Goal: Information Seeking & Learning: Learn about a topic

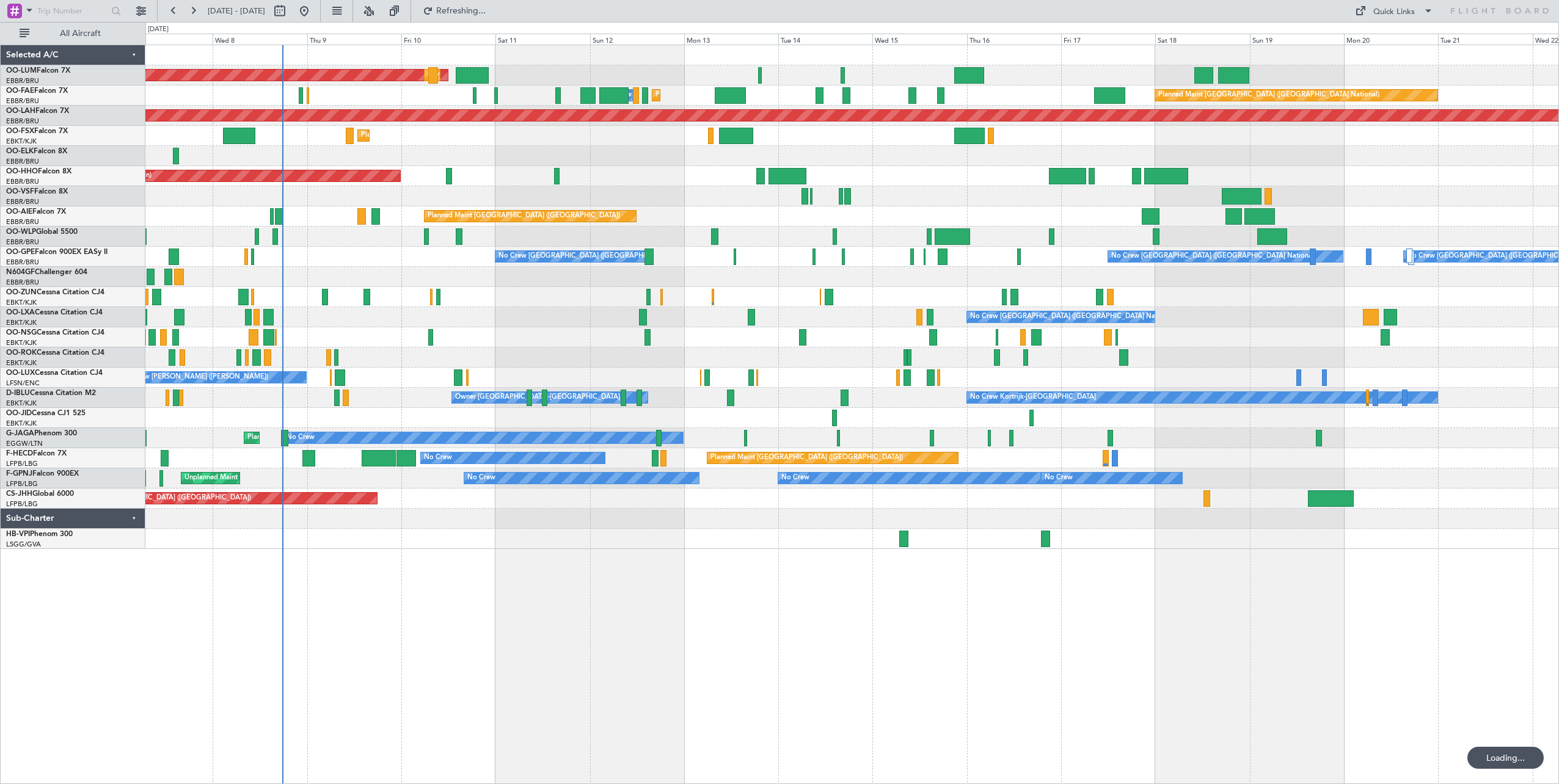
click at [695, 548] on div "AOG Maint [GEOGRAPHIC_DATA] Planned Maint [GEOGRAPHIC_DATA] ([GEOGRAPHIC_DATA])…" at bounding box center [852, 415] width 1414 height 740
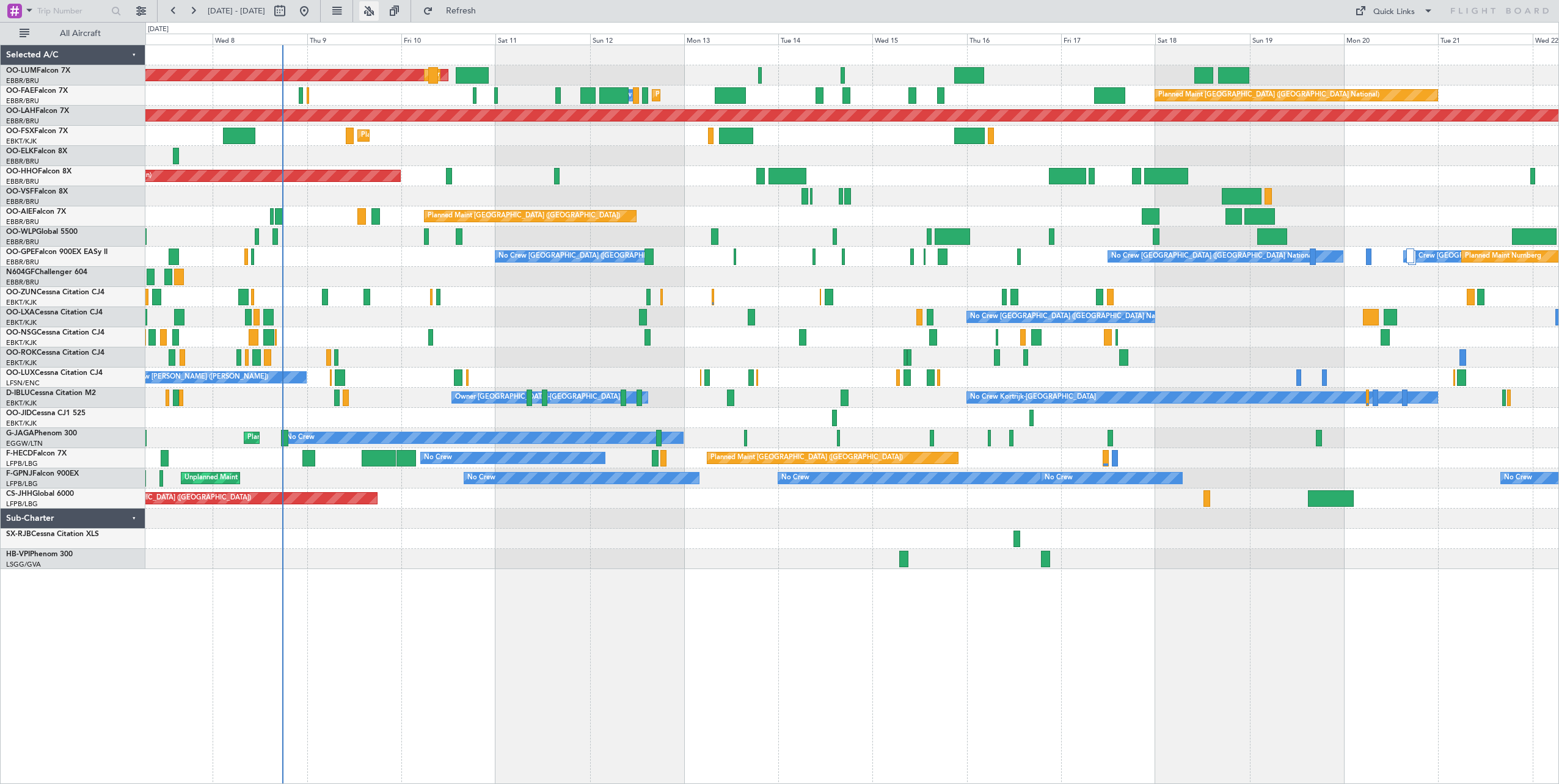
click at [379, 15] on button at bounding box center [369, 11] width 19 height 19
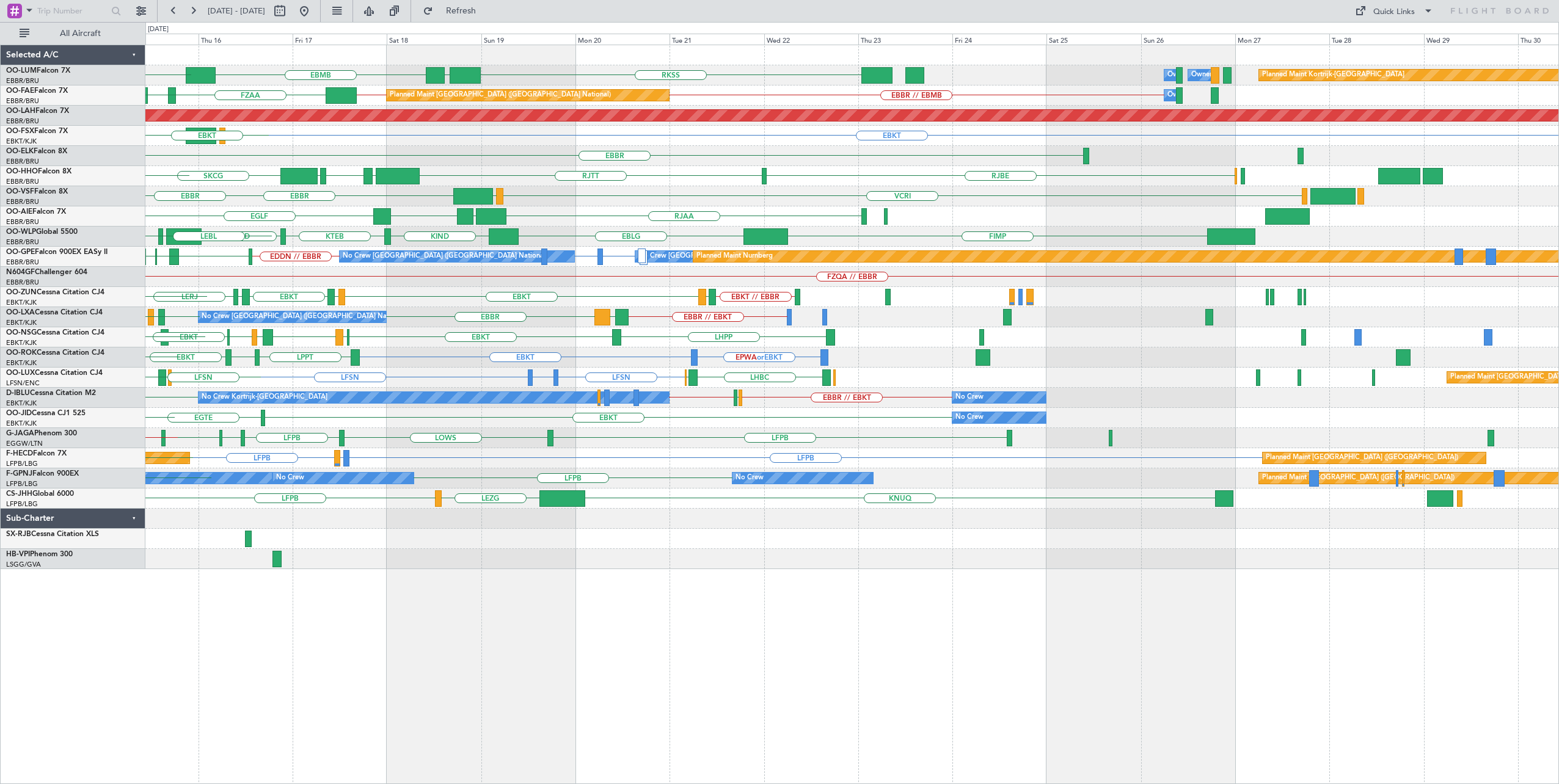
click at [439, 291] on div "RKSS UBBB EBMB [PERSON_NAME] Owner [GEOGRAPHIC_DATA] Owner [GEOGRAPHIC_DATA] Pl…" at bounding box center [852, 307] width 1414 height 524
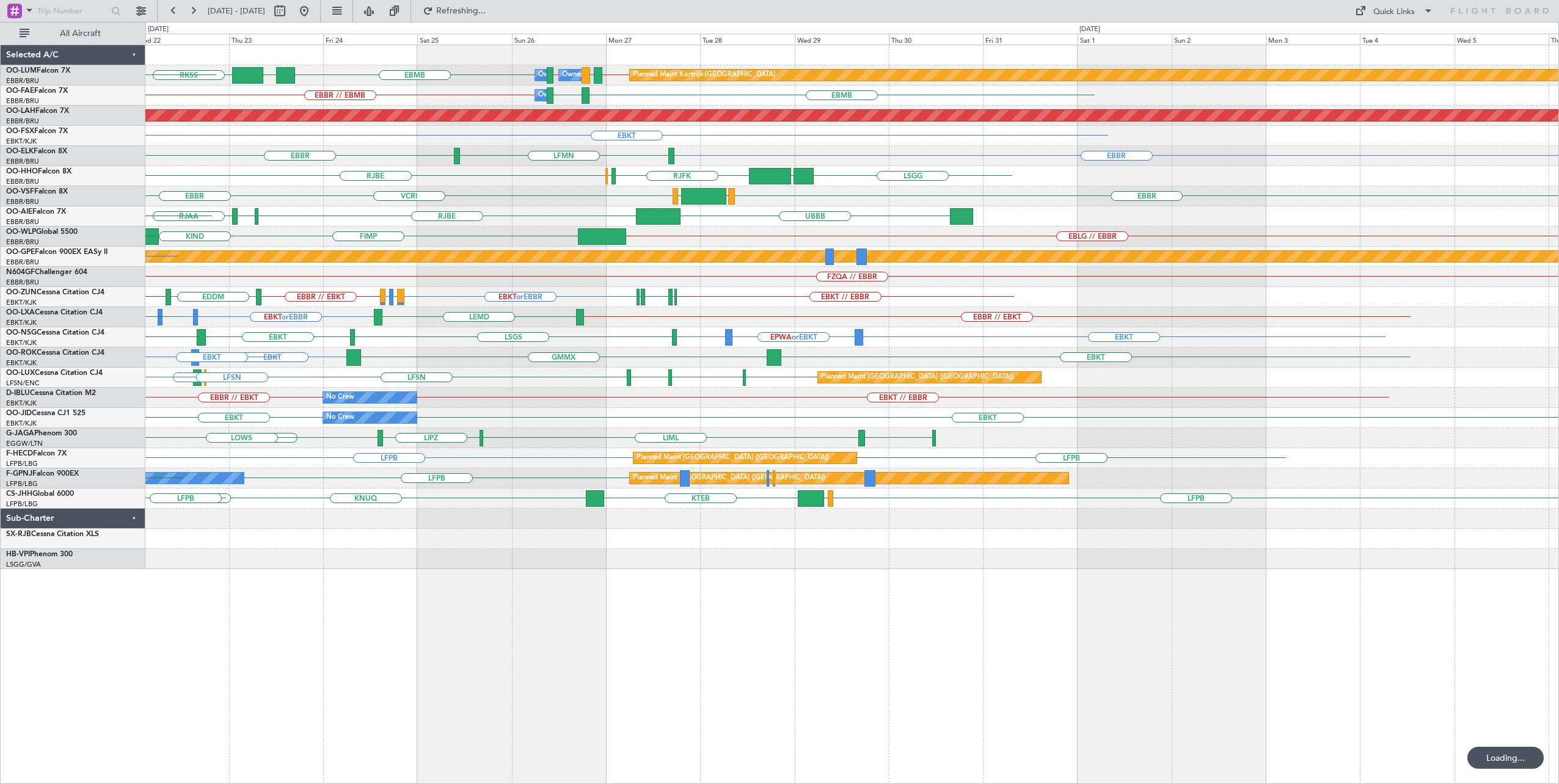
click at [516, 330] on div "RKSS EBMB UBBB EBMB // EBKT LIRA EBMB LIRA // EBMB EBMB Planned Maint [GEOGRAPH…" at bounding box center [852, 307] width 1414 height 524
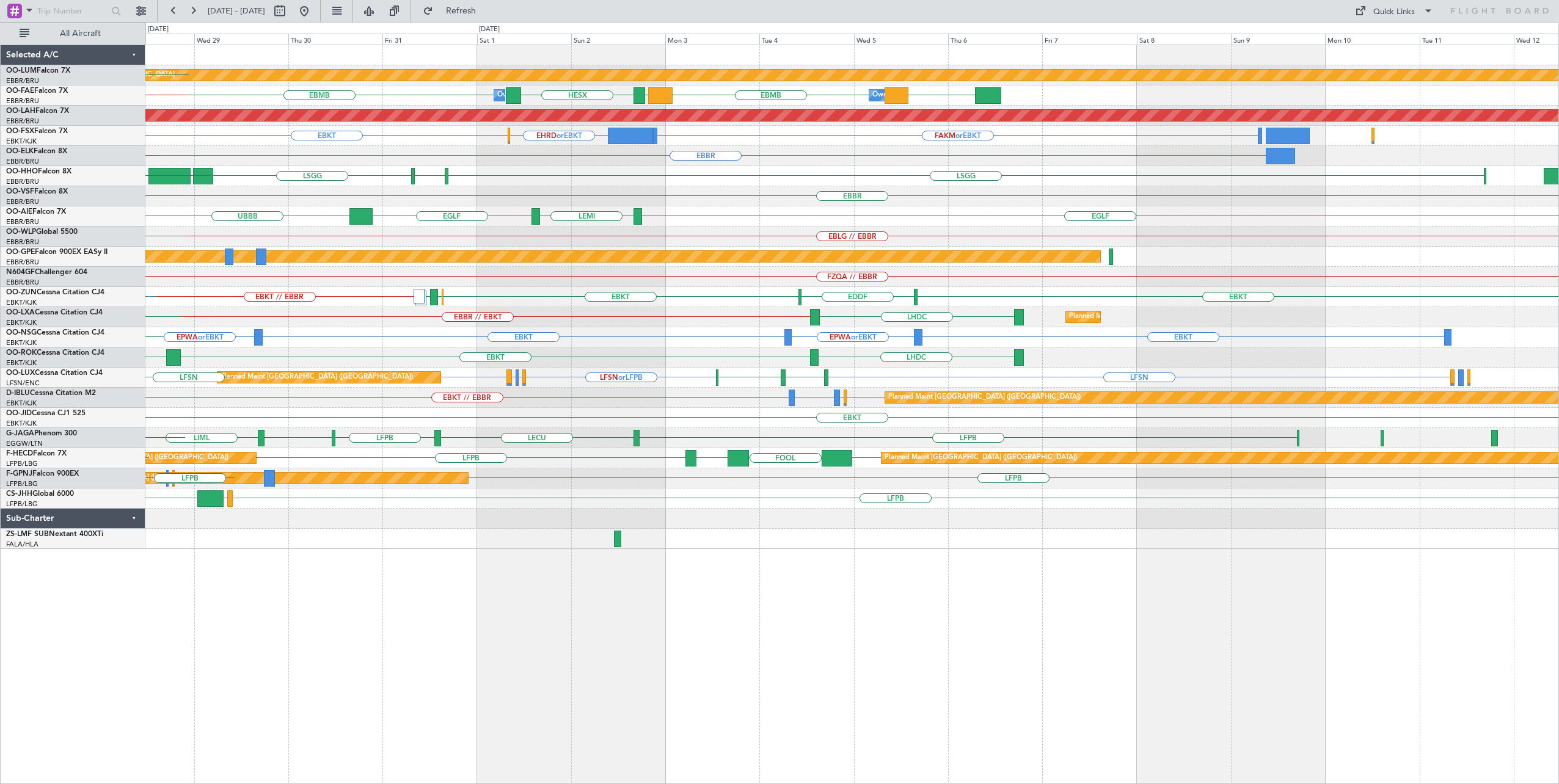
click at [681, 351] on div "Planned Maint Kortrijk-[GEOGRAPHIC_DATA] EBMB Owner [GEOGRAPHIC_DATA] LIRA // E…" at bounding box center [852, 297] width 1414 height 504
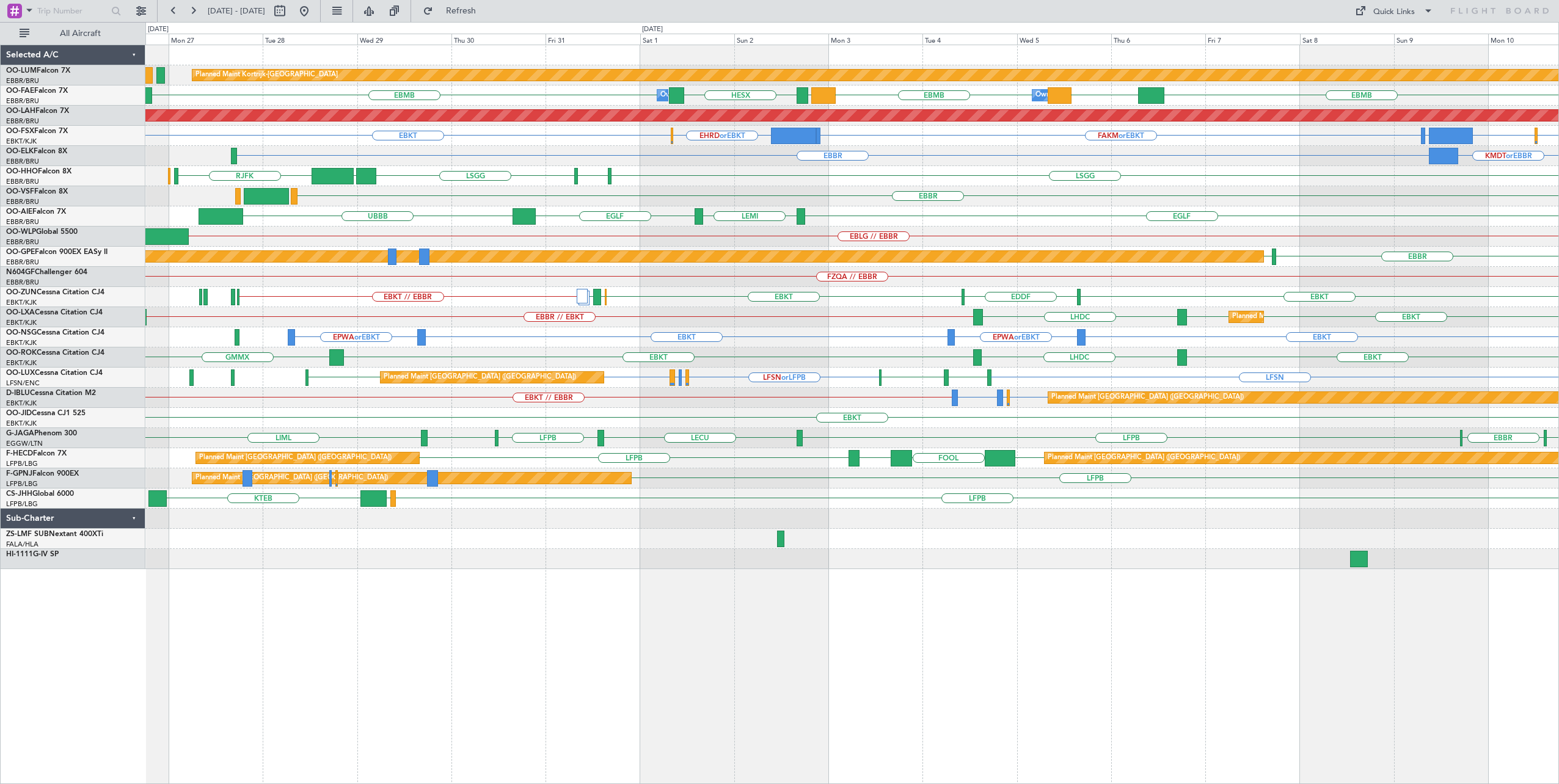
click at [917, 348] on div "Planned Maint Kortrijk-[GEOGRAPHIC_DATA] Owner [GEOGRAPHIC_DATA] Owner [GEOGRAP…" at bounding box center [852, 307] width 1414 height 524
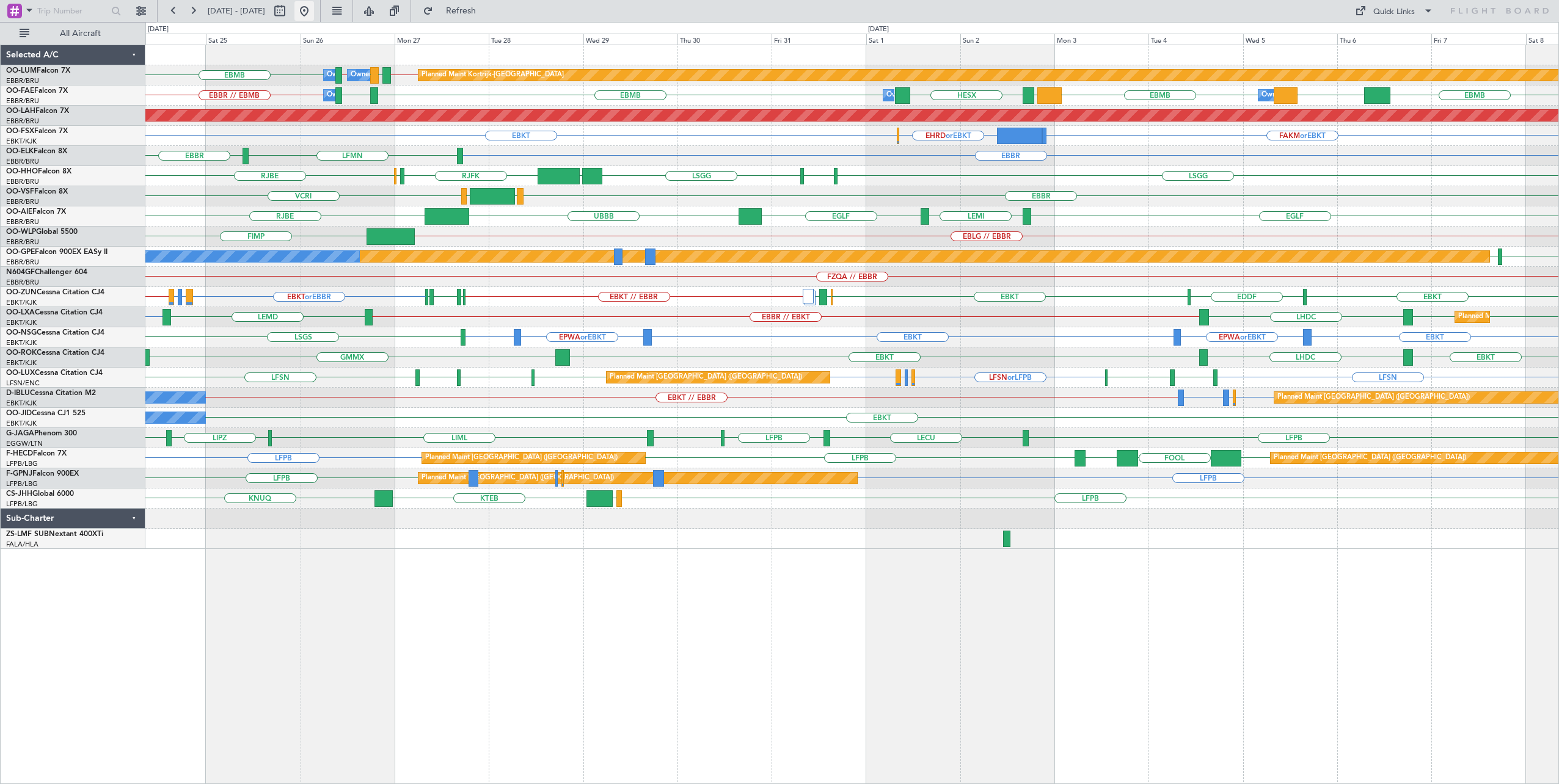
click at [314, 5] on button at bounding box center [304, 11] width 19 height 19
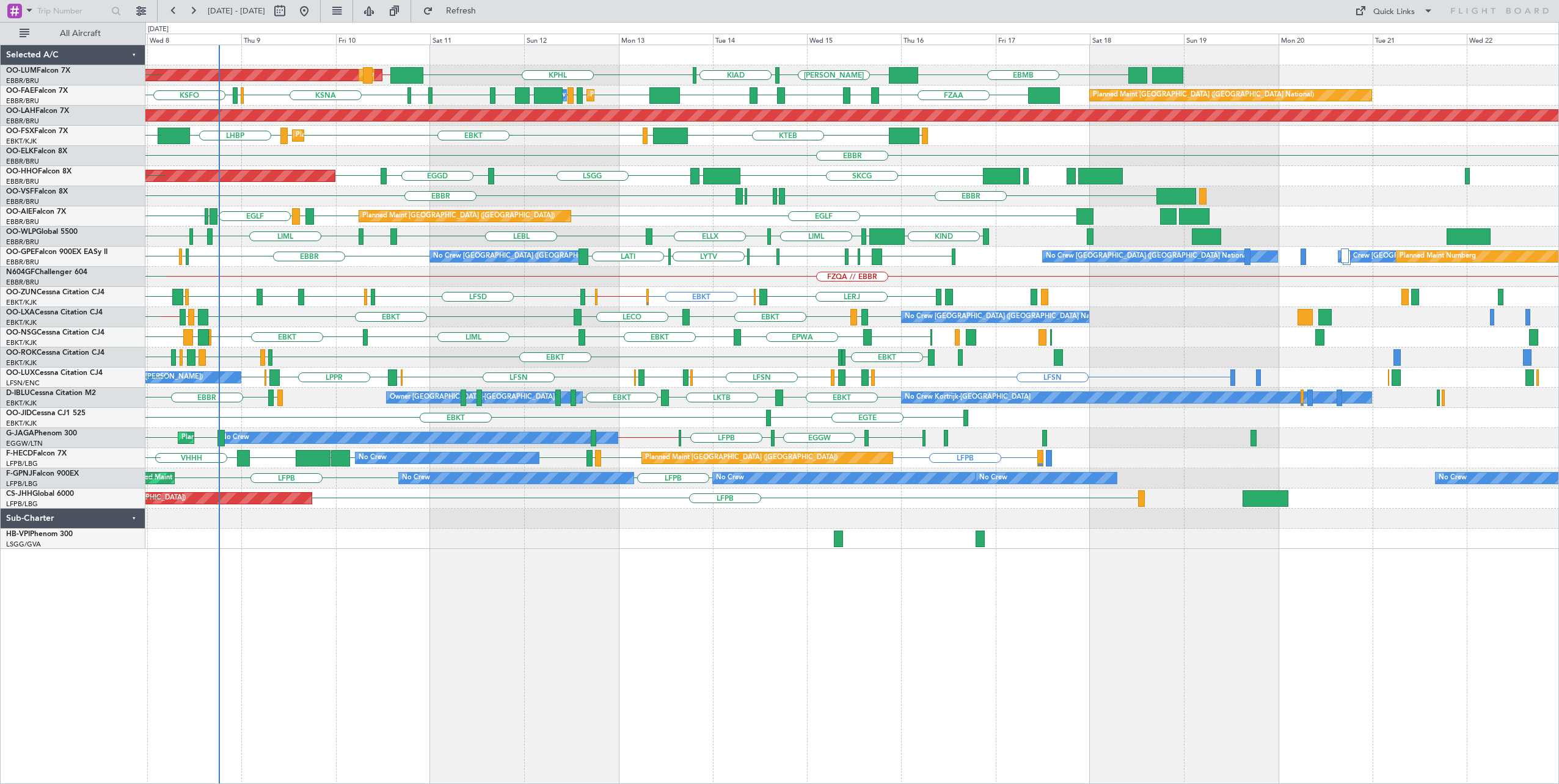
click at [523, 357] on div "EBMB [PERSON_NAME] LRSB // EBMB KIAD KPHL AOG Maint [GEOGRAPHIC_DATA] Planned M…" at bounding box center [852, 297] width 1414 height 504
